Goal: Transaction & Acquisition: Purchase product/service

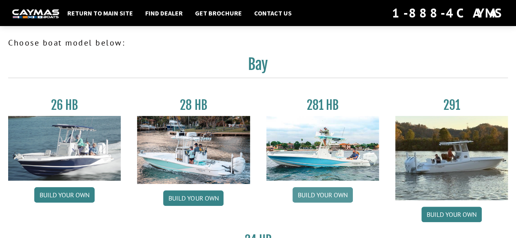
click at [319, 193] on link "Build your own" at bounding box center [322, 195] width 60 height 15
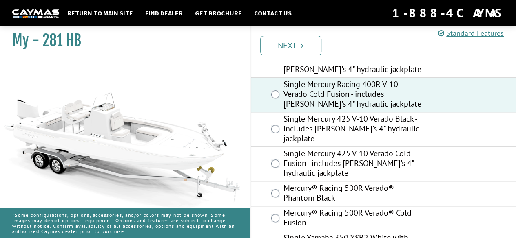
scroll to position [362, 0]
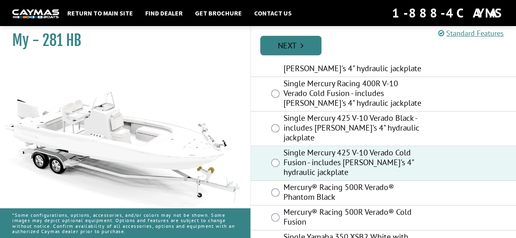
click at [296, 50] on link "Next" at bounding box center [290, 46] width 61 height 20
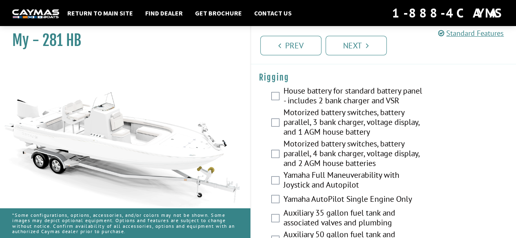
scroll to position [252, 0]
click at [283, 101] on label "House battery for standard battery panel - includes 2 bank charger and VSR" at bounding box center [352, 97] width 139 height 22
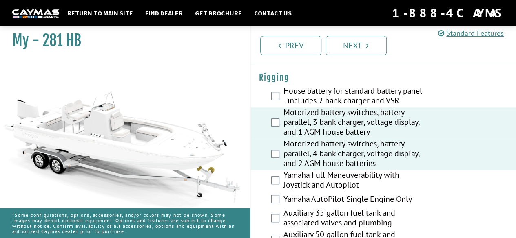
click at [275, 116] on div "Motorized battery switches, battery parallel, 3 bank charger, voltage display, …" at bounding box center [383, 123] width 265 height 31
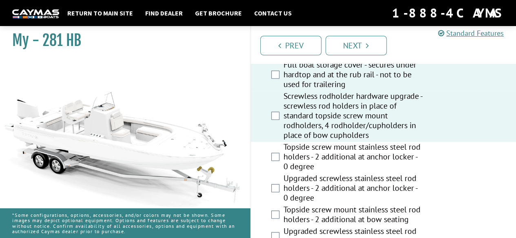
scroll to position [785, 0]
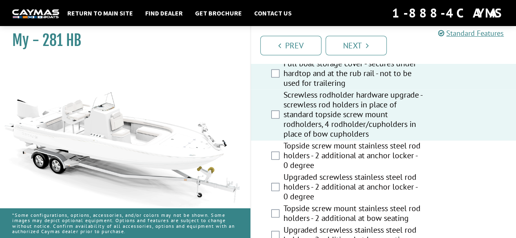
click at [275, 150] on div "Topside screw mount stainless steel rod holders - 2 additional at anchor locker…" at bounding box center [383, 156] width 265 height 31
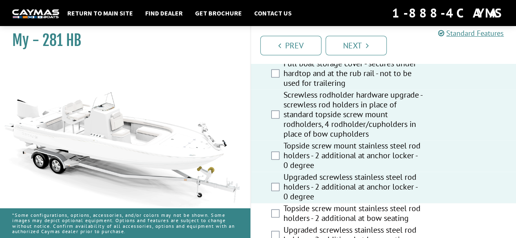
click at [270, 204] on div "Topside screw mount stainless steel rod holders - 2 additional at bow seating" at bounding box center [383, 215] width 265 height 22
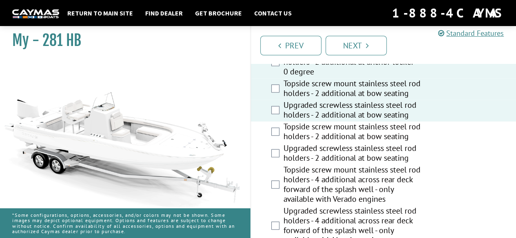
scroll to position [910, 0]
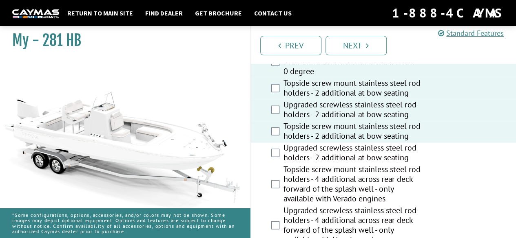
click at [274, 146] on div "Upgraded screwless stainless steel rod holders - 2 additional at bow seating" at bounding box center [383, 154] width 265 height 22
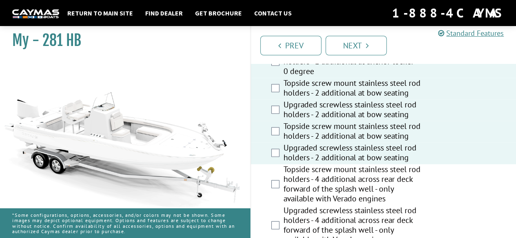
click at [273, 168] on div "Topside screw mount stainless steel rod holders - 4 additional across rear deck…" at bounding box center [383, 185] width 265 height 41
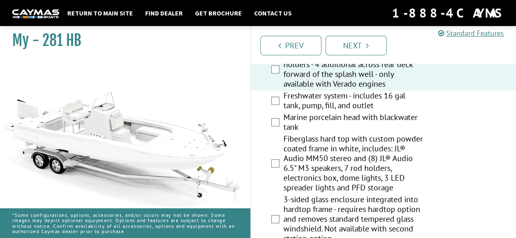
scroll to position [1065, 0]
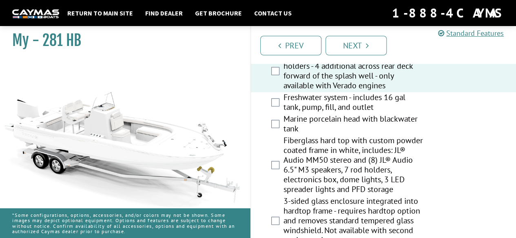
click at [284, 93] on label "Freshwater system - includes 16 gal tank, pump, fill, and outlet" at bounding box center [352, 104] width 139 height 22
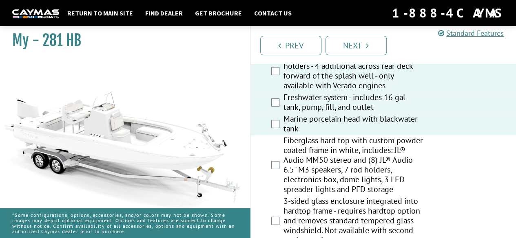
click at [286, 143] on label "Fiberglass hard top with custom powder coated frame in white, includes: JL® Aud…" at bounding box center [352, 166] width 139 height 61
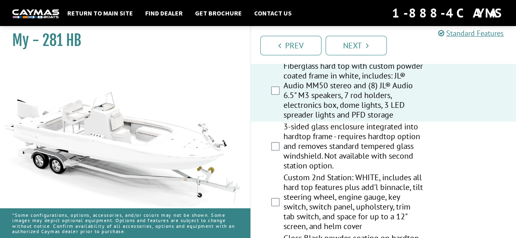
scroll to position [1140, 0]
click at [376, 177] on label "Custom 2nd Station: WHITE, includes all hard top features plus add'l binnacle, …" at bounding box center [352, 202] width 139 height 61
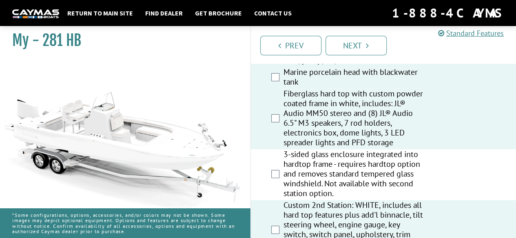
scroll to position [1110, 0]
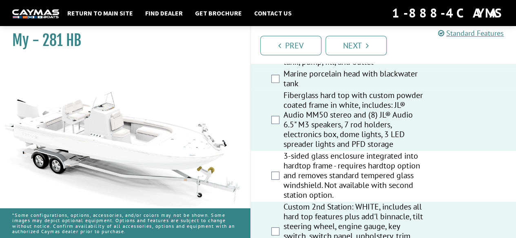
click at [398, 162] on label "3-sided glass enclosure integrated into hardtop frame - requires hardtop option…" at bounding box center [352, 176] width 139 height 51
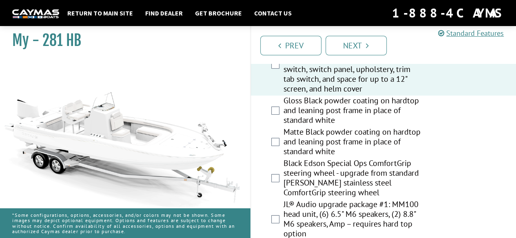
scroll to position [1286, 0]
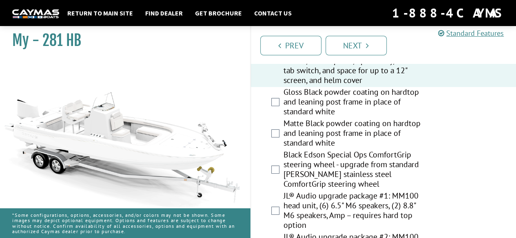
click at [393, 158] on label "Black Edson Special Ops ComfortGrip steering wheel - upgrade from standard Edso…" at bounding box center [352, 170] width 139 height 41
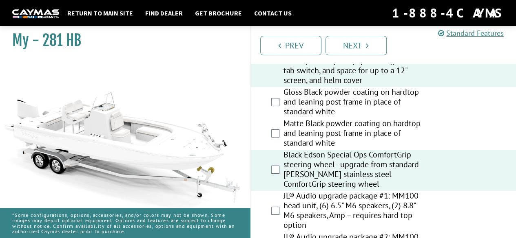
click at [416, 89] on label "Gloss Black powder coating on hardtop and leaning post frame in place of standa…" at bounding box center [352, 102] width 139 height 31
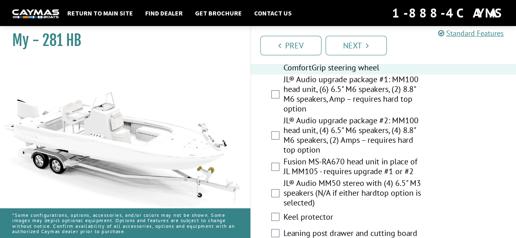
scroll to position [1402, 0]
click at [405, 179] on label "JL® Audio MM50 stereo with (4) 6.5" M3 speakers (N/A if either hardtop option i…" at bounding box center [352, 194] width 139 height 31
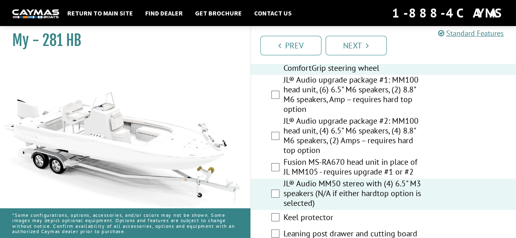
click at [399, 143] on label "JL® Audio upgrade package #2: MM100 head unit, (4) 6.5" M6 speakers, (4) 8.8" M…" at bounding box center [352, 136] width 139 height 41
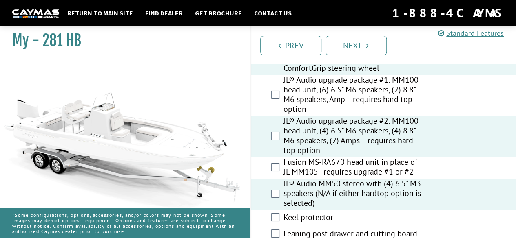
click at [407, 117] on label "JL® Audio upgrade package #2: MM100 head unit, (4) 6.5" M6 speakers, (4) 8.8" M…" at bounding box center [352, 136] width 139 height 41
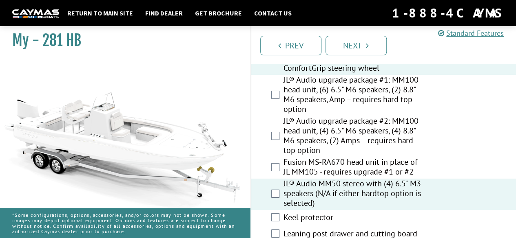
click at [393, 158] on label "Fusion MS-RA670 head unit in place of JL MM105 - requires upgrade #1 or #2" at bounding box center [352, 168] width 139 height 22
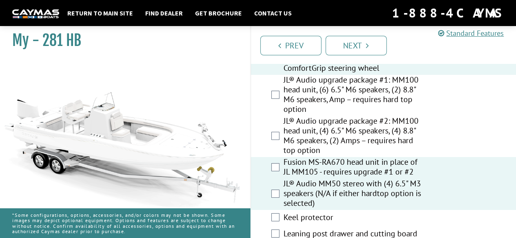
click at [401, 125] on label "JL® Audio upgrade package #2: MM100 head unit, (4) 6.5" M6 speakers, (4) 8.8" M…" at bounding box center [352, 136] width 139 height 41
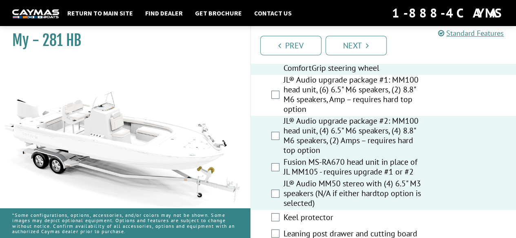
click at [409, 84] on label "JL® Audio upgrade package #1: MM100 head unit, (6) 6.5" M6 speakers, (2) 8.8" M…" at bounding box center [352, 95] width 139 height 41
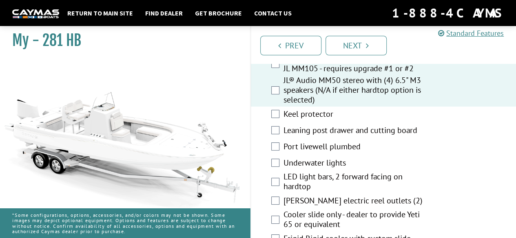
scroll to position [1511, 0]
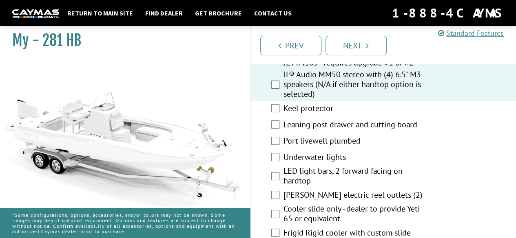
click at [413, 104] on label "Keel protector" at bounding box center [352, 110] width 139 height 12
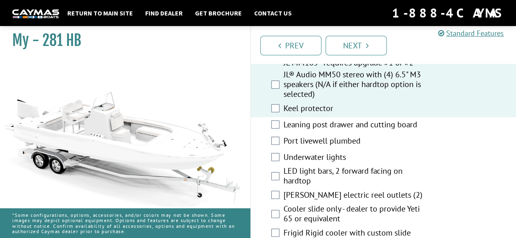
click at [422, 120] on label "Leaning post drawer and cutting board" at bounding box center [352, 126] width 139 height 12
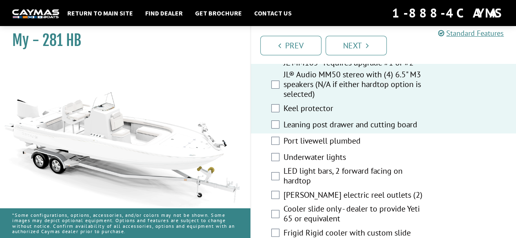
click at [396, 136] on label "Port livewell plumbed" at bounding box center [352, 142] width 139 height 12
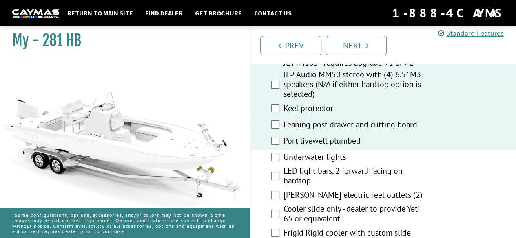
click at [396, 152] on label "Underwater lights" at bounding box center [352, 158] width 139 height 12
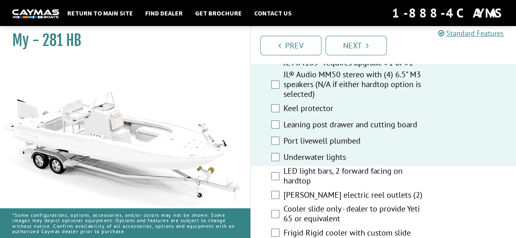
click at [406, 166] on label "LED light bars, 2 forward facing on hardtop" at bounding box center [352, 177] width 139 height 22
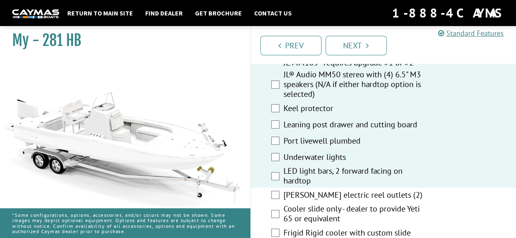
click at [415, 190] on label "Hubbell electric reel outlets (2)" at bounding box center [352, 196] width 139 height 12
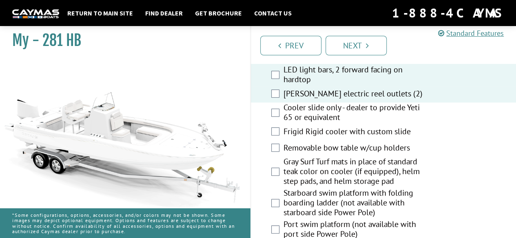
scroll to position [1623, 0]
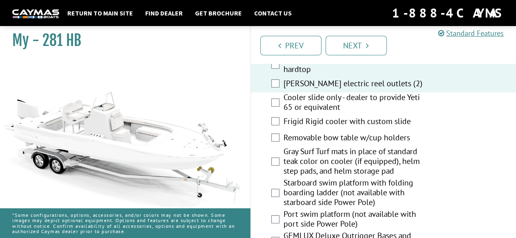
click at [434, 93] on div "Cooler slide only - dealer to provide Yeti 65 or equivalent" at bounding box center [383, 104] width 265 height 22
click at [420, 93] on label "Cooler slide only - dealer to provide Yeti 65 or equivalent" at bounding box center [352, 104] width 139 height 22
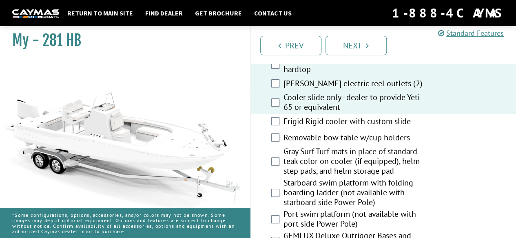
click at [414, 133] on label "Removable bow table w/cup holders" at bounding box center [352, 139] width 139 height 12
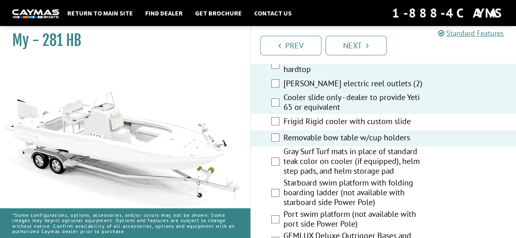
click at [414, 147] on label "Gray Surf Turf mats in place of standard teak color on cooler (if equipped), he…" at bounding box center [352, 162] width 139 height 31
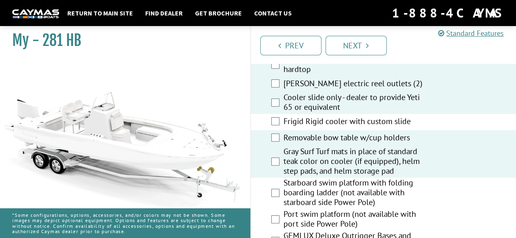
click at [421, 117] on label "Frigid Rigid cooler with custom slide" at bounding box center [352, 123] width 139 height 12
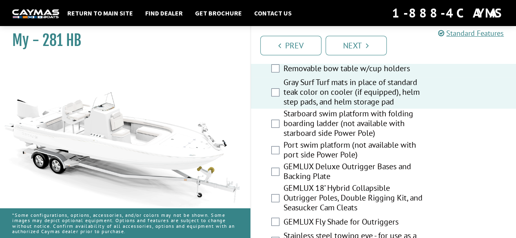
scroll to position [1693, 0]
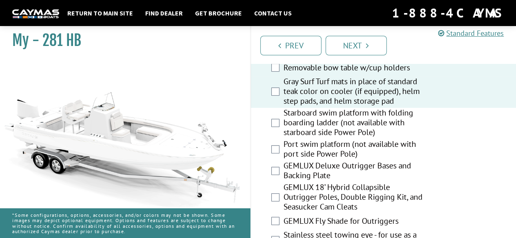
click at [417, 125] on label "Starboard swim platform with folding boarding ladder (not available with starbo…" at bounding box center [352, 123] width 139 height 31
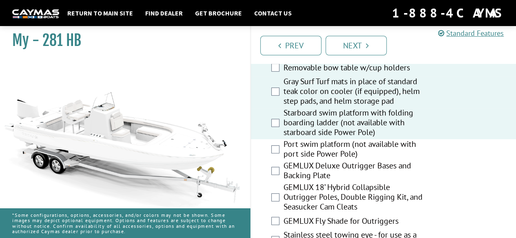
click at [421, 139] on label "Port swim platform (not available with port side Power Pole)" at bounding box center [352, 150] width 139 height 22
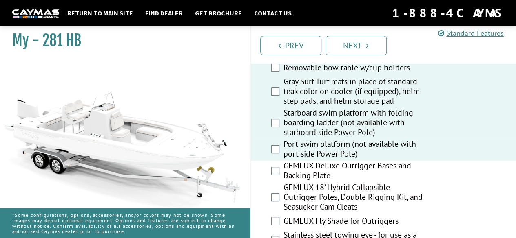
click at [422, 167] on label "GEMLUX Deluxe Outrigger Bases and Backing Plate" at bounding box center [352, 172] width 139 height 22
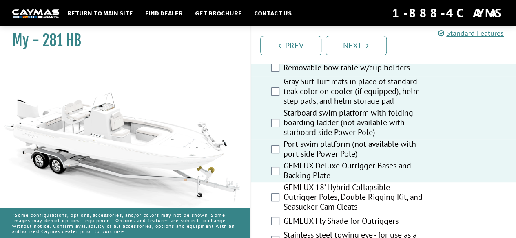
click at [419, 186] on label "GEMLUX 18’ Hybrid Collapsible Outrigger Poles, Double Rigging Kit, and Seasucke…" at bounding box center [352, 198] width 139 height 31
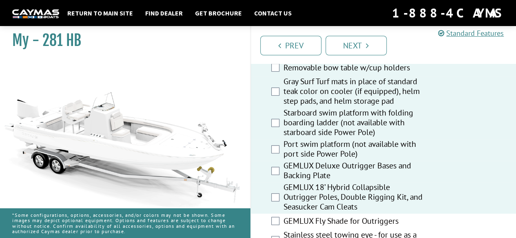
click at [417, 216] on label "GEMLUX Fly Shade for Outriggers" at bounding box center [352, 222] width 139 height 12
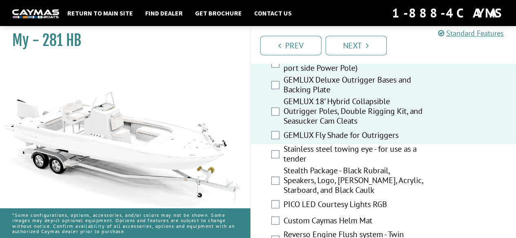
scroll to position [1796, 0]
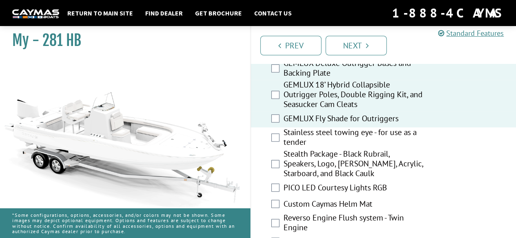
click at [433, 128] on div "Stainless steel towing eye - for use as a tender" at bounding box center [383, 139] width 265 height 22
click at [432, 128] on div "Stainless steel towing eye - for use as a tender" at bounding box center [383, 139] width 265 height 22
click at [421, 130] on label "Stainless steel towing eye - for use as a tender" at bounding box center [352, 139] width 139 height 22
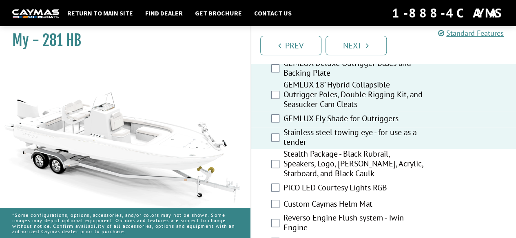
click at [404, 161] on label "Stealth Package - Black Rubrail, Speakers, Logo, Tim, Acrylic, Starboard, and B…" at bounding box center [352, 164] width 139 height 31
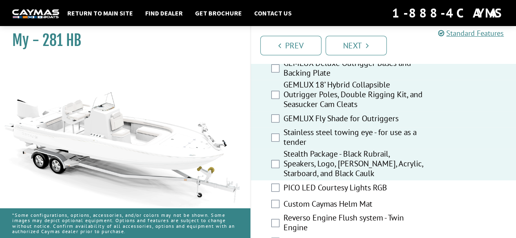
click at [396, 183] on label "PICO LED Courtesy Lights RGB" at bounding box center [352, 189] width 139 height 12
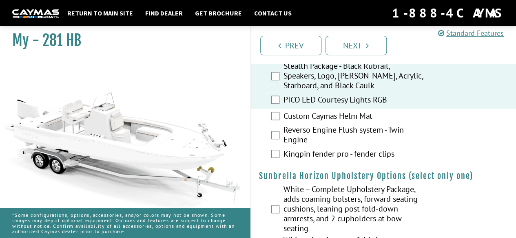
scroll to position [1891, 0]
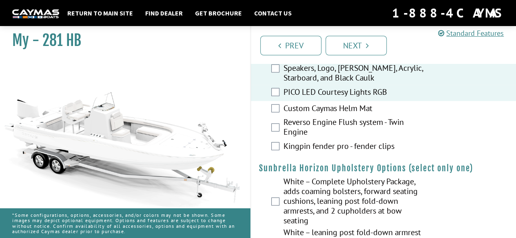
click at [450, 101] on div "Custom Caymas Helm Mat" at bounding box center [383, 109] width 265 height 16
click at [447, 102] on div "Custom Caymas Helm Mat" at bounding box center [383, 109] width 265 height 16
click at [440, 117] on div "Reverso Engine Flush system - Twin Engine" at bounding box center [383, 128] width 265 height 22
click at [435, 123] on div "Reverso Engine Flush system - Twin Engine" at bounding box center [383, 128] width 265 height 22
click at [414, 120] on label "Reverso Engine Flush system - Twin Engine" at bounding box center [352, 128] width 139 height 22
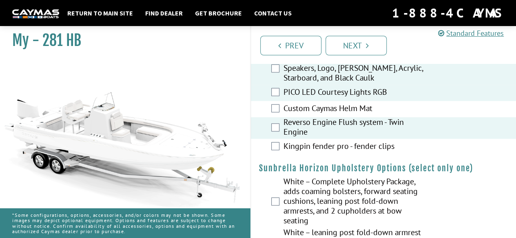
click at [422, 104] on label "Custom Caymas Helm Mat" at bounding box center [352, 110] width 139 height 12
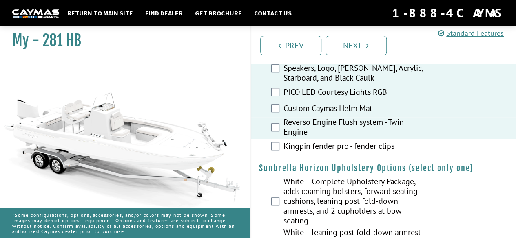
click at [406, 141] on label "Kingpin fender pro - fender clips" at bounding box center [352, 147] width 139 height 12
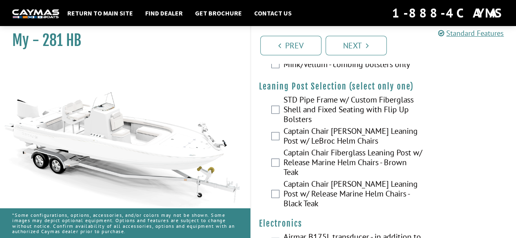
scroll to position [2466, 0]
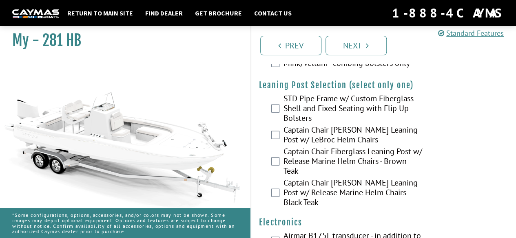
click at [434, 108] on div "STD Pipe Frame w/ Custom Fiberglass Shell and Fixed Seating with Flip Up Bolste…" at bounding box center [383, 109] width 265 height 31
click at [367, 104] on label "STD Pipe Frame w/ Custom Fiberglass Shell and Fixed Seating with Flip Up Bolste…" at bounding box center [352, 109] width 139 height 31
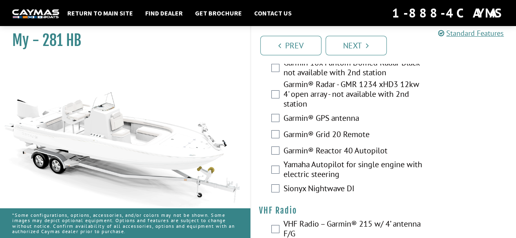
scroll to position [2930, 0]
click at [336, 191] on label "Sionyx Nightwave DI" at bounding box center [352, 189] width 139 height 12
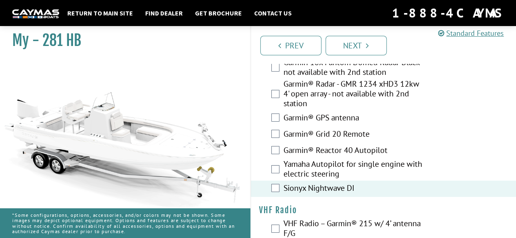
click at [349, 172] on label "Yamaha Autopilot for single engine with electric steering" at bounding box center [352, 170] width 139 height 22
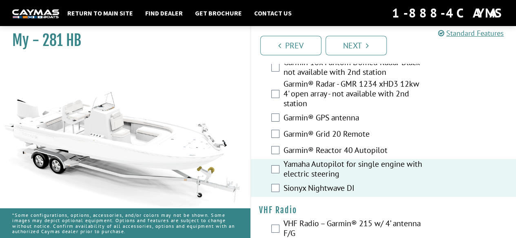
click at [357, 149] on label "Garmin® Reactor 40 Autopilot" at bounding box center [352, 152] width 139 height 12
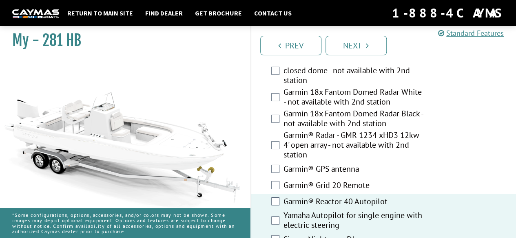
scroll to position [2877, 0]
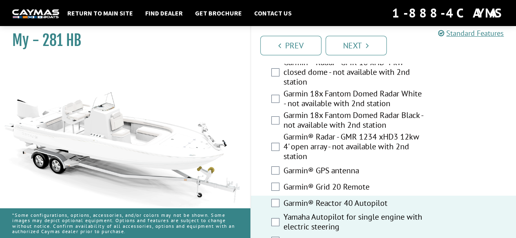
click at [341, 174] on label "Garmin® GPS antenna" at bounding box center [352, 172] width 139 height 12
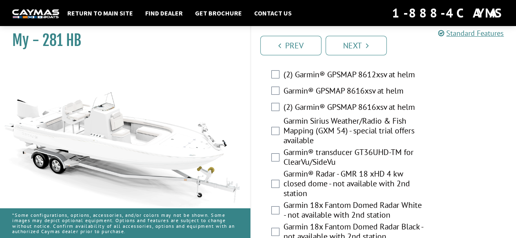
scroll to position [2765, 0]
click at [350, 105] on label "(2) Garmin® GPSMAP 8616xsv at helm" at bounding box center [352, 108] width 139 height 12
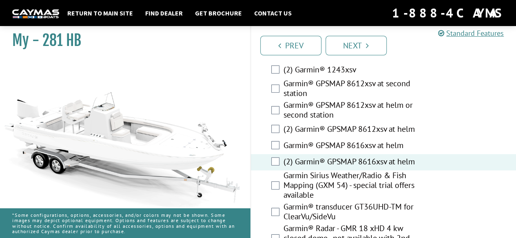
scroll to position [2710, 0]
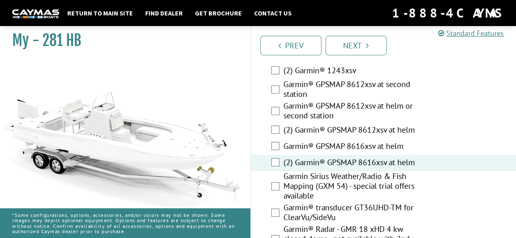
click at [340, 128] on label "(2) Garmin® GPSMAP 8612xsv at helm" at bounding box center [352, 131] width 139 height 12
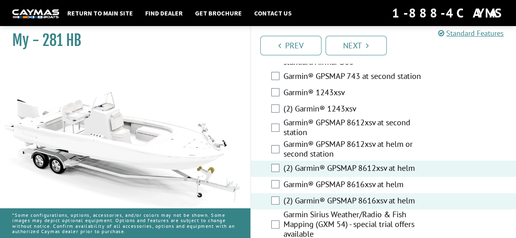
scroll to position [2671, 0]
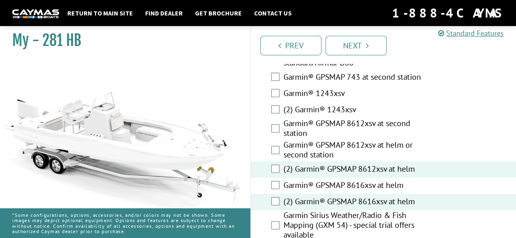
click at [340, 108] on label "(2) Garmin® 1243xsv" at bounding box center [352, 111] width 139 height 12
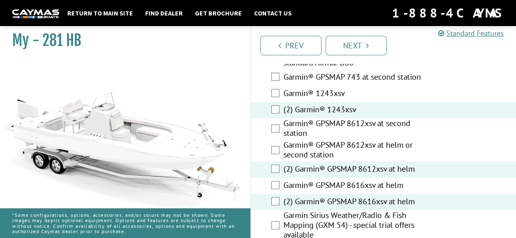
click at [334, 124] on label "Garmin® GPSMAP 8612xsv at second station" at bounding box center [352, 130] width 139 height 22
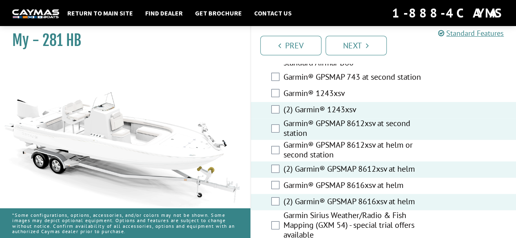
click at [323, 146] on label "Garmin® GPSMAP 8612xsv at helm or second station" at bounding box center [352, 151] width 139 height 22
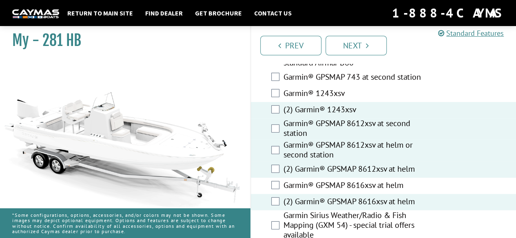
click at [334, 135] on label "Garmin® GPSMAP 8612xsv at second station" at bounding box center [352, 130] width 139 height 22
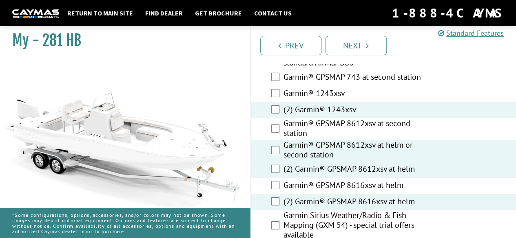
click at [333, 132] on label "Garmin® GPSMAP 8612xsv at second station" at bounding box center [352, 130] width 139 height 22
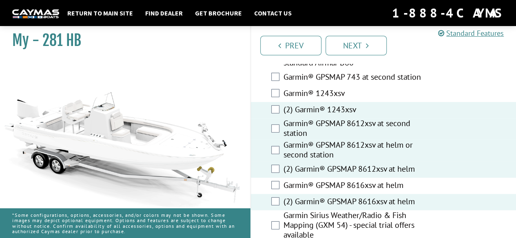
click at [334, 130] on label "Garmin® GPSMAP 8612xsv at second station" at bounding box center [352, 130] width 139 height 22
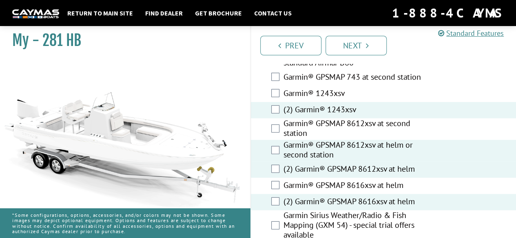
click at [340, 119] on label "Garmin® GPSMAP 8612xsv at second station" at bounding box center [352, 130] width 139 height 22
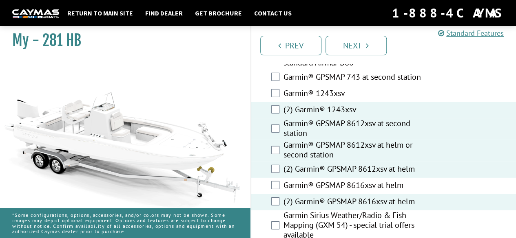
click at [324, 167] on label "(2) Garmin® GPSMAP 8612xsv at helm" at bounding box center [352, 170] width 139 height 12
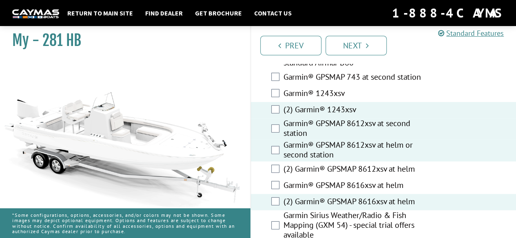
click at [326, 154] on label "Garmin® GPSMAP 8612xsv at helm or second station" at bounding box center [352, 151] width 139 height 22
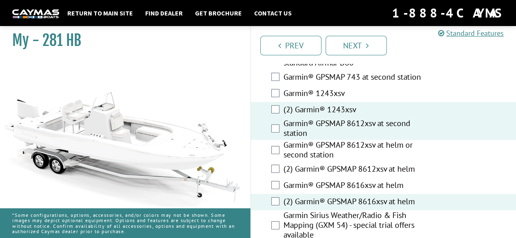
click at [335, 132] on label "Garmin® GPSMAP 8612xsv at second station" at bounding box center [352, 130] width 139 height 22
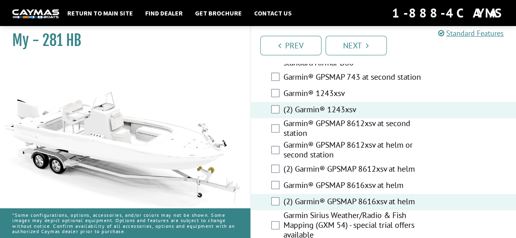
click at [347, 119] on label "Garmin® GPSMAP 8612xsv at second station" at bounding box center [352, 130] width 139 height 22
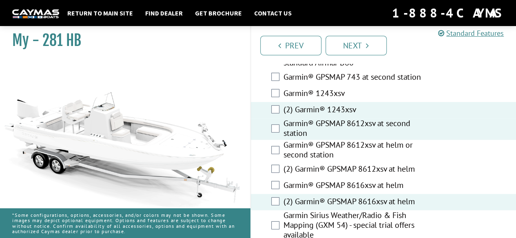
click at [348, 120] on label "Garmin® GPSMAP 8612xsv at second station" at bounding box center [352, 130] width 139 height 22
click at [351, 105] on label "(2) Garmin® 1243xsv" at bounding box center [352, 111] width 139 height 12
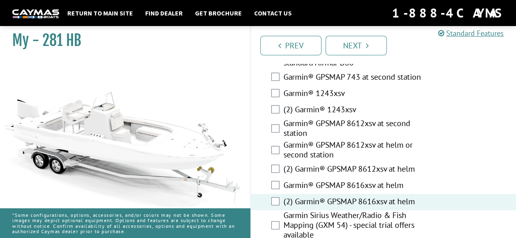
click at [324, 171] on label "(2) Garmin® GPSMAP 8612xsv at helm" at bounding box center [352, 170] width 139 height 12
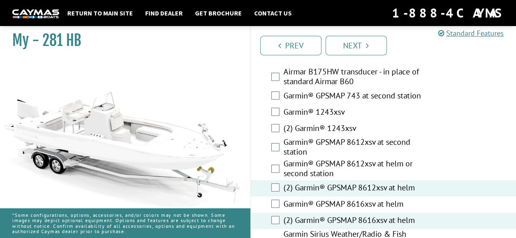
scroll to position [2651, 0]
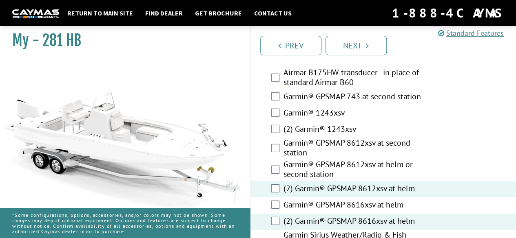
click at [406, 146] on label "Garmin® GPSMAP 8612xsv at second station" at bounding box center [352, 149] width 139 height 22
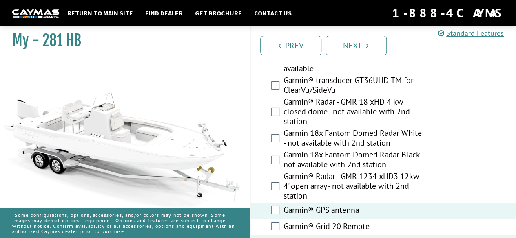
scroll to position [2831, 0]
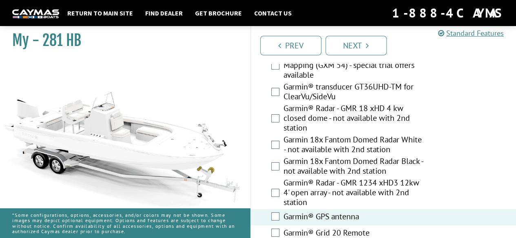
click at [421, 105] on label "Garmin® Radar - GMR 18 xHD 4 kw closed dome - not available with 2nd station" at bounding box center [352, 119] width 139 height 31
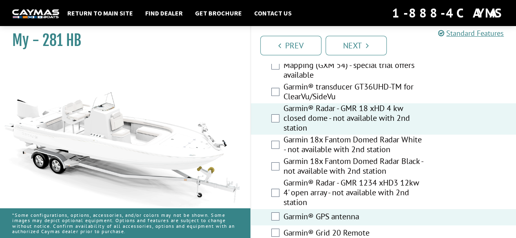
click at [440, 90] on div "Garmin® transducer GT36UHD-TM for ClearVu/SideVu" at bounding box center [383, 93] width 265 height 22
click at [421, 86] on label "Garmin® transducer GT36UHD-TM for ClearVu/SideVu" at bounding box center [352, 93] width 139 height 22
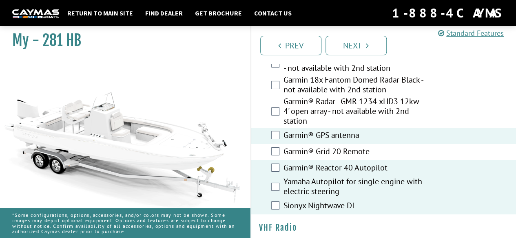
scroll to position [2920, 0]
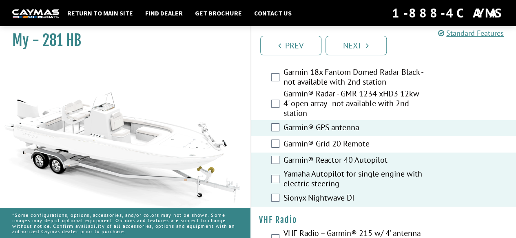
click at [438, 148] on div "Garmin® Grid 20 Remote" at bounding box center [383, 145] width 265 height 16
click at [447, 144] on div "Garmin® Grid 20 Remote" at bounding box center [383, 145] width 265 height 16
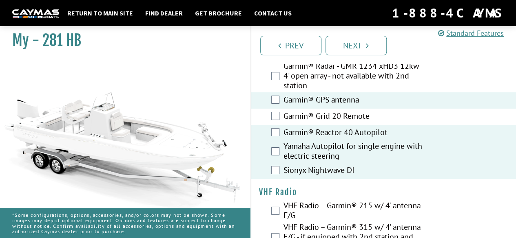
scroll to position [2950, 0]
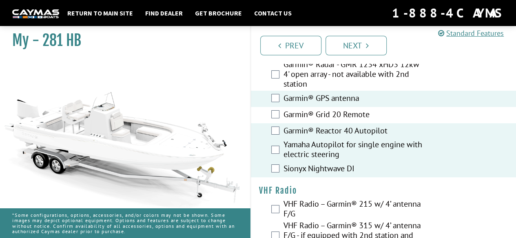
click at [457, 113] on div "Garmin® Grid 20 Remote" at bounding box center [383, 115] width 265 height 16
click at [448, 119] on div "Garmin® Grid 20 Remote" at bounding box center [383, 115] width 265 height 16
click at [375, 114] on label "Garmin® Grid 20 Remote" at bounding box center [352, 116] width 139 height 12
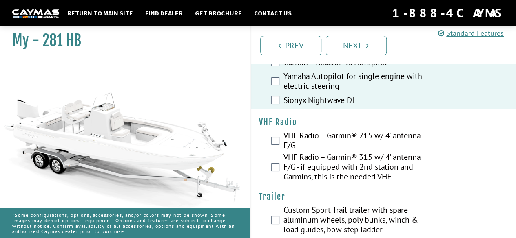
scroll to position [3039, 0]
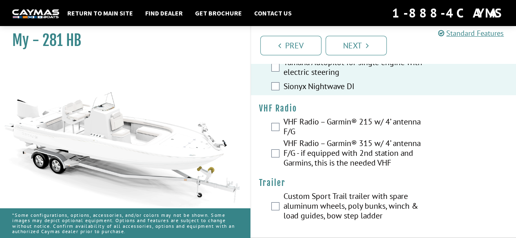
click at [322, 152] on label "VHF Radio – Garmin® 315 w/ 4’ antenna F/G - if equipped with 2nd station and Ga…" at bounding box center [352, 154] width 139 height 31
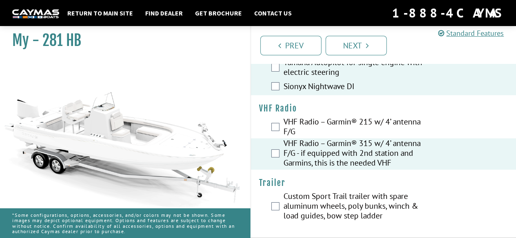
click at [342, 208] on label "Custom Sport Trail trailer with spare aluminum wheels, poly bunks, winch & load…" at bounding box center [352, 207] width 139 height 31
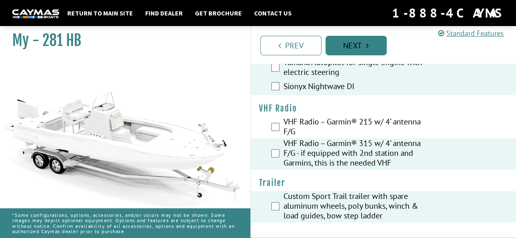
click at [364, 42] on link "Next" at bounding box center [355, 46] width 61 height 20
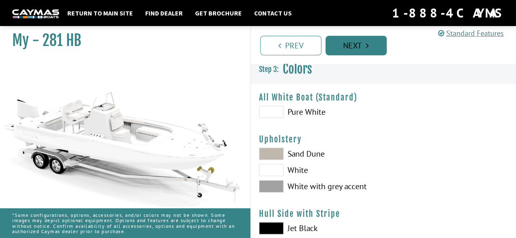
scroll to position [2, 0]
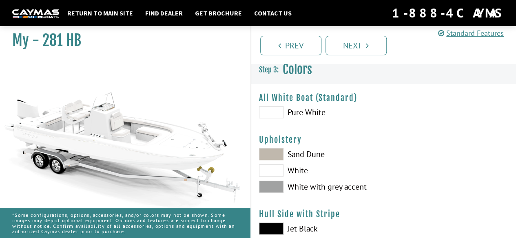
click at [334, 114] on label "Pure White" at bounding box center [317, 112] width 116 height 12
click at [311, 158] on label "Sand Dune" at bounding box center [317, 154] width 116 height 12
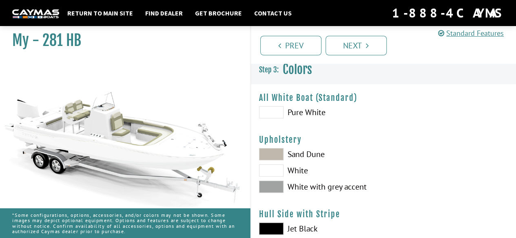
click at [317, 175] on label "White" at bounding box center [317, 171] width 116 height 12
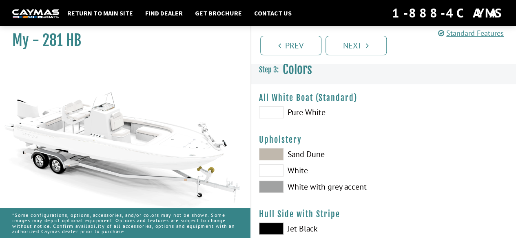
click at [320, 191] on label "White with grey accent" at bounding box center [317, 187] width 116 height 12
click at [323, 187] on label "White with grey accent" at bounding box center [317, 187] width 116 height 12
click at [333, 115] on label "Pure White" at bounding box center [317, 112] width 116 height 12
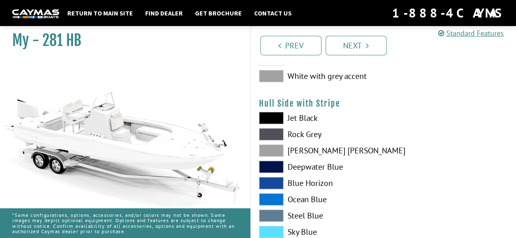
scroll to position [117, 0]
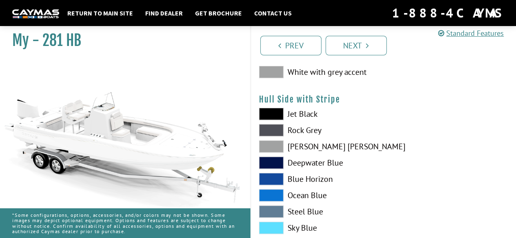
click at [313, 117] on label "Jet Black" at bounding box center [317, 114] width 116 height 12
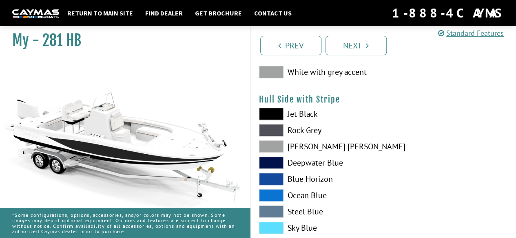
click at [324, 133] on label "Rock Grey" at bounding box center [317, 130] width 116 height 12
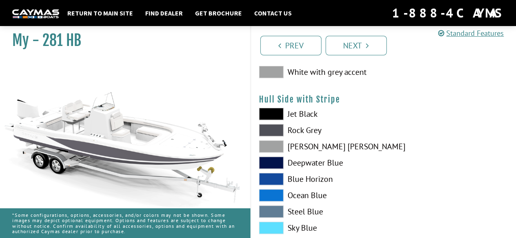
click at [334, 164] on label "Deepwater Blue" at bounding box center [317, 163] width 116 height 12
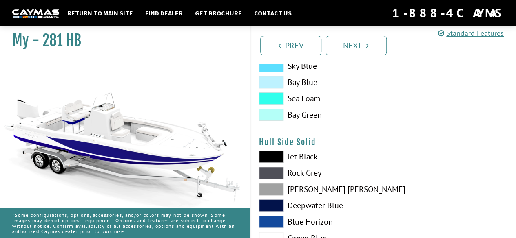
scroll to position [278, 0]
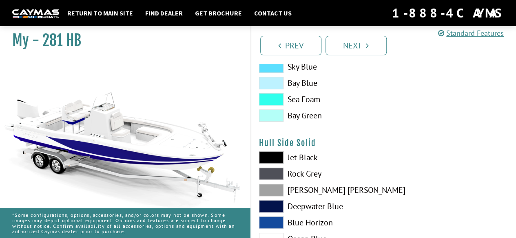
click at [327, 119] on label "Bay Green" at bounding box center [317, 116] width 116 height 12
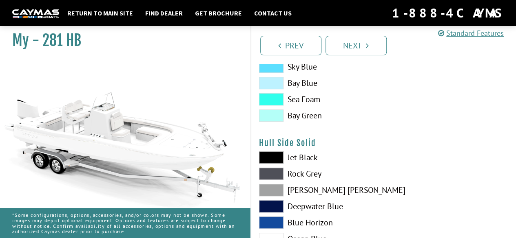
click at [331, 119] on label "Bay Green" at bounding box center [317, 116] width 116 height 12
click at [331, 117] on label "Bay Green" at bounding box center [317, 116] width 116 height 12
click at [321, 98] on label "Sea Foam" at bounding box center [317, 99] width 116 height 12
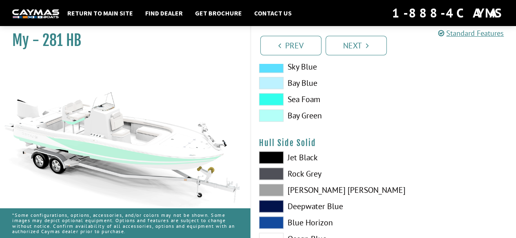
click at [309, 83] on label "Bay Blue" at bounding box center [317, 83] width 116 height 12
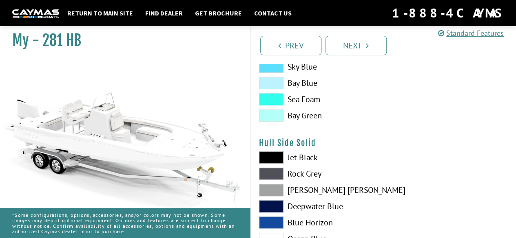
click at [307, 99] on label "Sea Foam" at bounding box center [317, 99] width 116 height 12
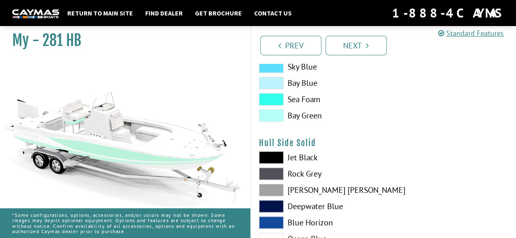
click at [311, 86] on label "Bay Blue" at bounding box center [317, 83] width 116 height 12
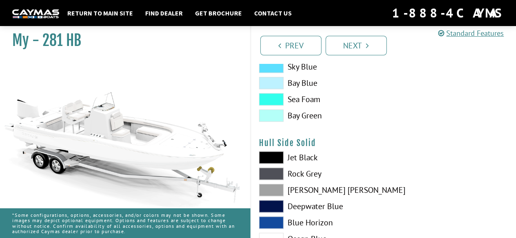
click at [311, 67] on label "Sky Blue" at bounding box center [317, 67] width 116 height 12
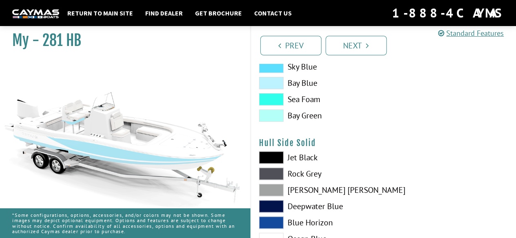
click at [315, 113] on label "Bay Green" at bounding box center [317, 116] width 116 height 12
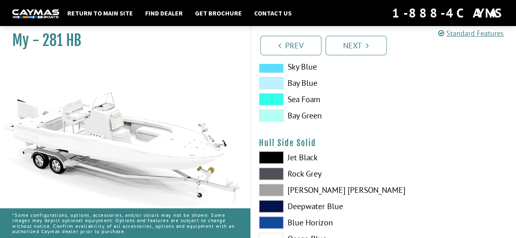
click at [316, 95] on label "Sea Foam" at bounding box center [317, 99] width 116 height 12
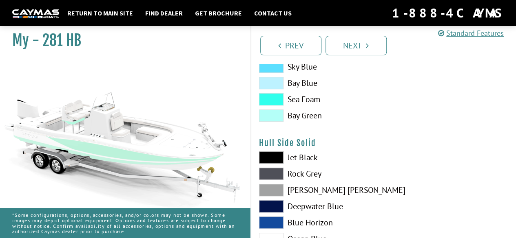
click at [316, 99] on label "Sea Foam" at bounding box center [317, 99] width 116 height 12
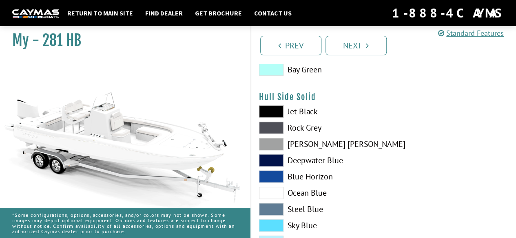
scroll to position [336, 0]
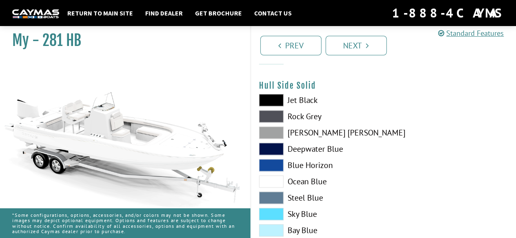
click at [267, 101] on span at bounding box center [271, 100] width 24 height 12
click at [275, 117] on span at bounding box center [271, 116] width 24 height 12
click at [274, 135] on span at bounding box center [271, 133] width 24 height 12
click at [276, 160] on span at bounding box center [271, 165] width 24 height 12
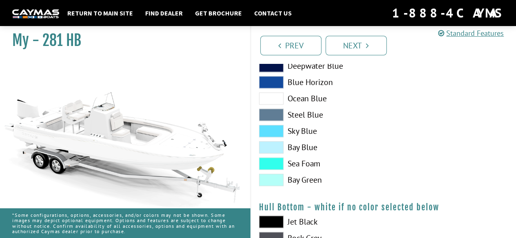
scroll to position [421, 0]
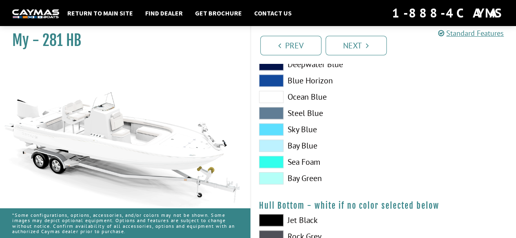
click at [277, 176] on span at bounding box center [271, 178] width 24 height 12
click at [277, 164] on span at bounding box center [271, 162] width 24 height 12
click at [276, 141] on span at bounding box center [271, 146] width 24 height 12
click at [277, 125] on span at bounding box center [271, 130] width 24 height 12
click at [279, 110] on span at bounding box center [271, 113] width 24 height 12
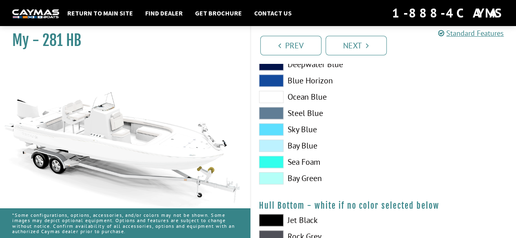
click at [276, 85] on span at bounding box center [271, 81] width 24 height 12
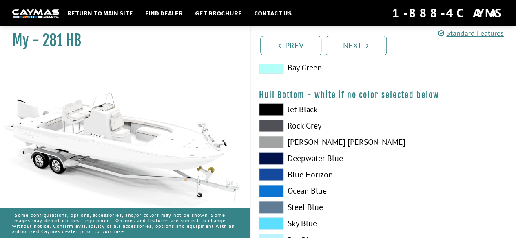
scroll to position [532, 0]
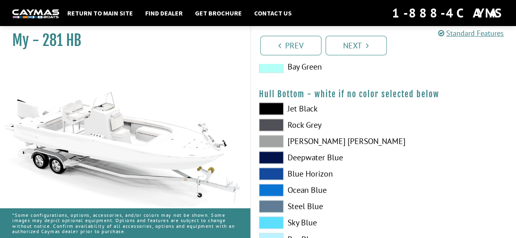
click at [269, 111] on span at bounding box center [271, 109] width 24 height 12
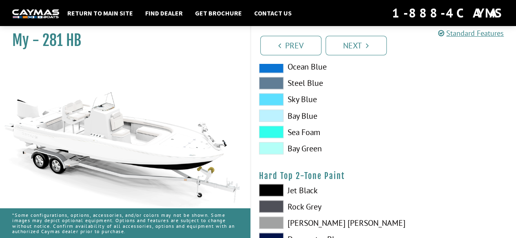
scroll to position [656, 0]
click at [278, 151] on span at bounding box center [271, 148] width 24 height 12
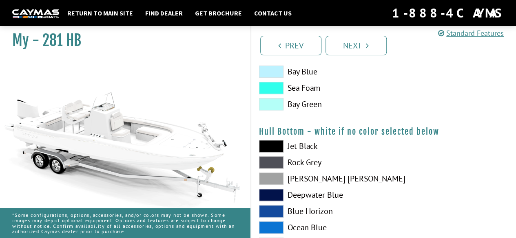
scroll to position [495, 0]
click at [319, 92] on label "Sea Foam" at bounding box center [317, 88] width 116 height 12
click at [317, 108] on label "Bay Green" at bounding box center [317, 104] width 116 height 12
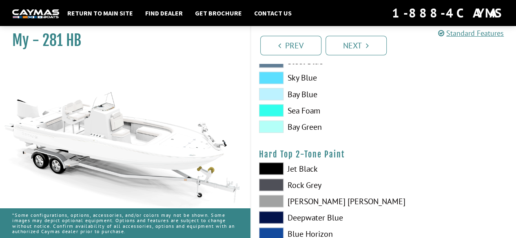
click at [321, 115] on label "Sea Foam" at bounding box center [317, 110] width 116 height 12
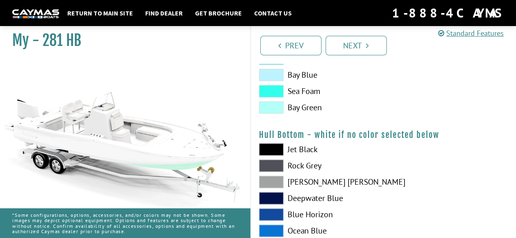
click at [322, 92] on label "Sea Foam" at bounding box center [317, 91] width 116 height 12
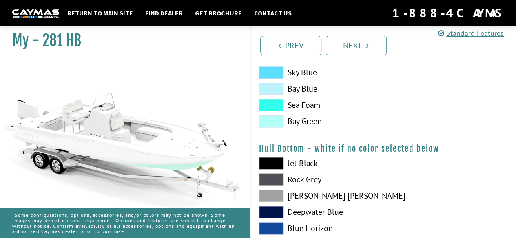
scroll to position [476, 0]
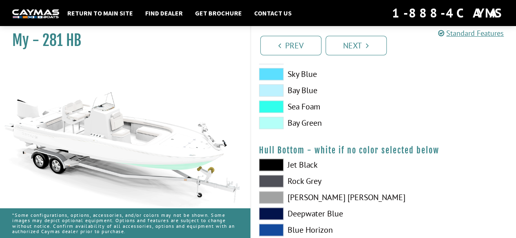
click at [321, 90] on label "Bay Blue" at bounding box center [317, 90] width 116 height 12
click at [330, 104] on label "Sea Foam" at bounding box center [317, 107] width 116 height 12
click at [322, 89] on label "Bay Blue" at bounding box center [317, 90] width 116 height 12
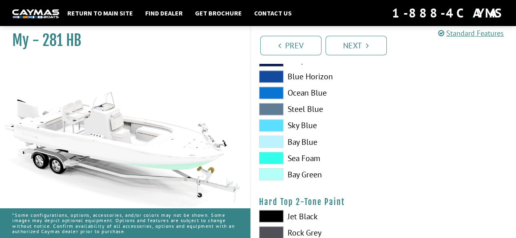
click at [331, 144] on label "Bay Blue" at bounding box center [317, 142] width 116 height 12
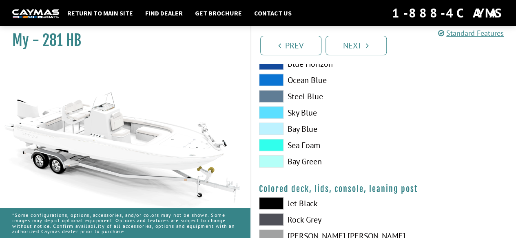
scroll to position [848, 0]
click at [333, 133] on label "Bay Blue" at bounding box center [317, 129] width 116 height 12
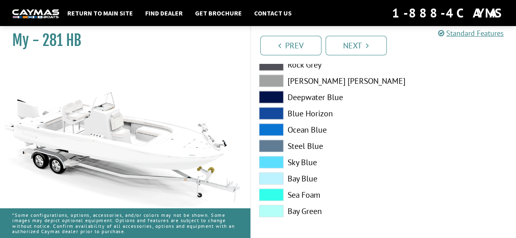
scroll to position [1005, 0]
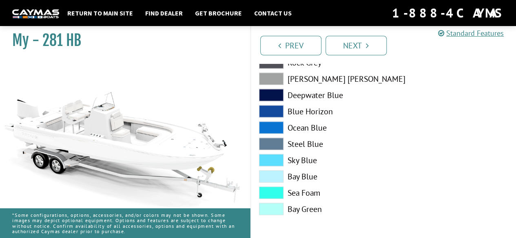
click at [323, 180] on label "Bay Blue" at bounding box center [317, 177] width 116 height 12
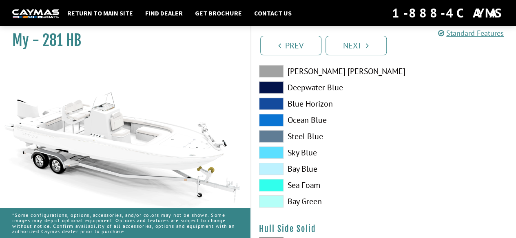
scroll to position [197, 0]
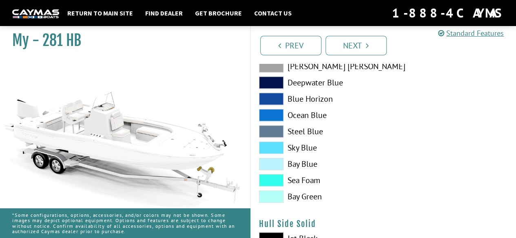
click at [317, 167] on label "Bay Blue" at bounding box center [317, 164] width 116 height 12
click at [324, 170] on label "Bay Blue" at bounding box center [317, 164] width 116 height 12
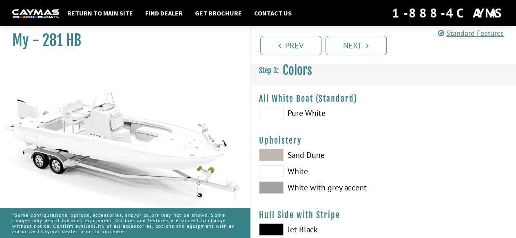
scroll to position [0, 0]
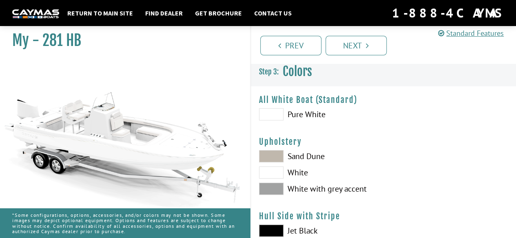
click at [311, 173] on label "White" at bounding box center [317, 173] width 116 height 12
click at [320, 157] on label "Sand Dune" at bounding box center [317, 156] width 116 height 12
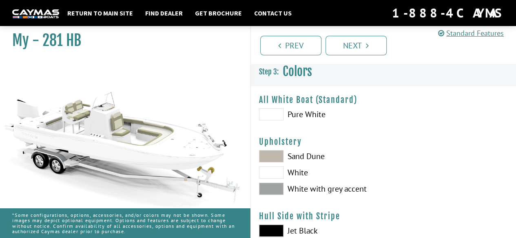
click at [329, 194] on label "White with grey accent" at bounding box center [317, 189] width 116 height 12
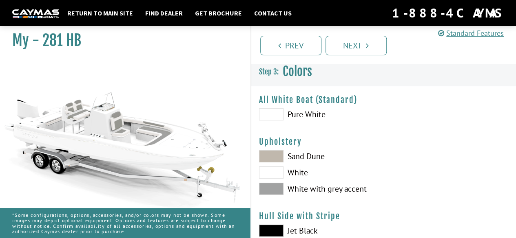
click at [304, 176] on label "White" at bounding box center [317, 173] width 116 height 12
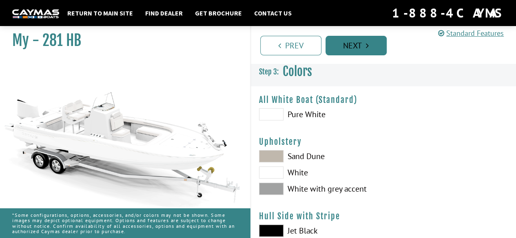
click at [369, 49] on link "Next" at bounding box center [355, 46] width 61 height 20
